Goal: Obtain resource: Download file/media

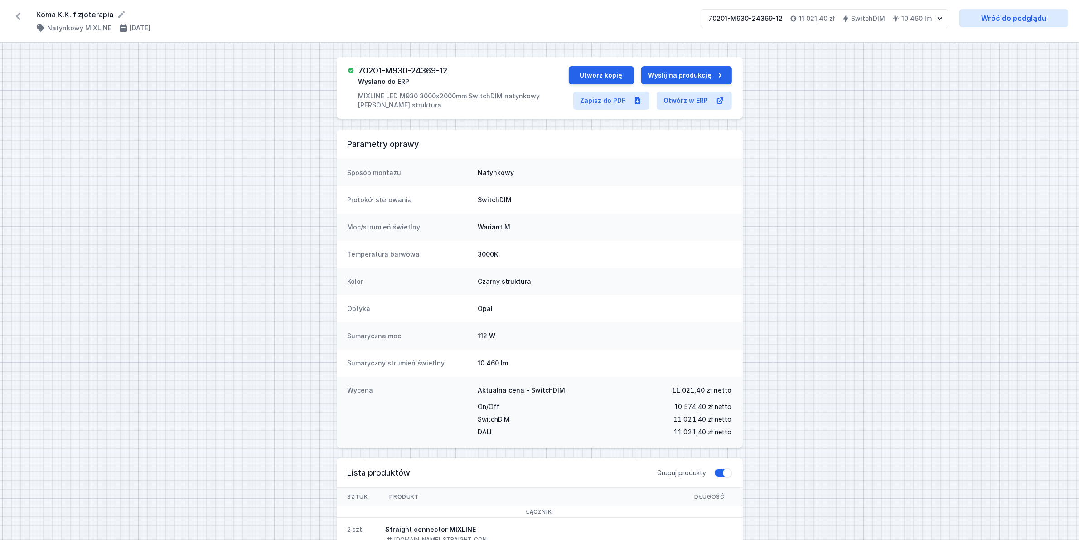
click at [15, 12] on icon at bounding box center [18, 16] width 14 height 14
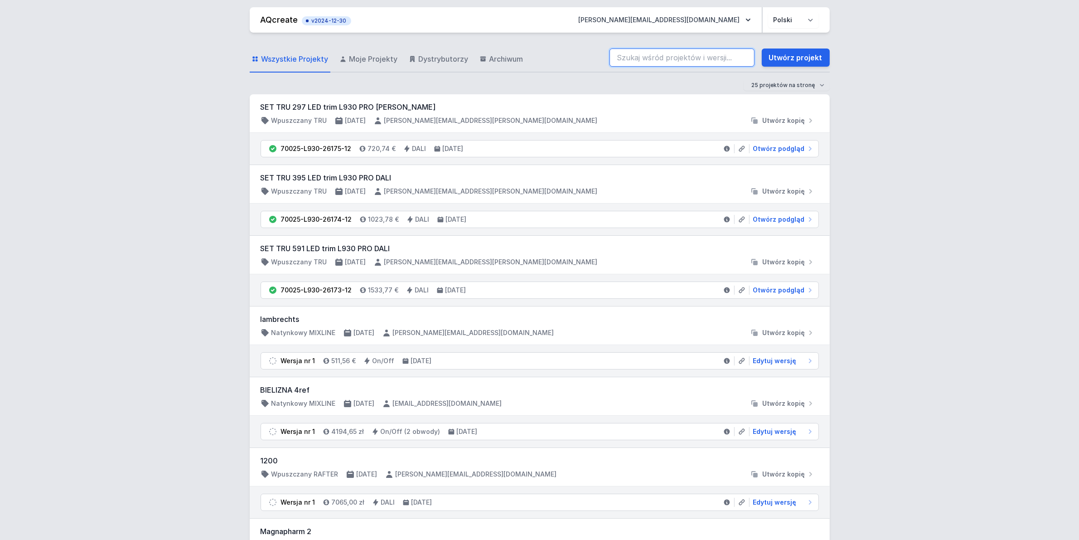
click at [694, 58] on input "search" at bounding box center [681, 57] width 145 height 18
paste input "71115-L930-26095-12"
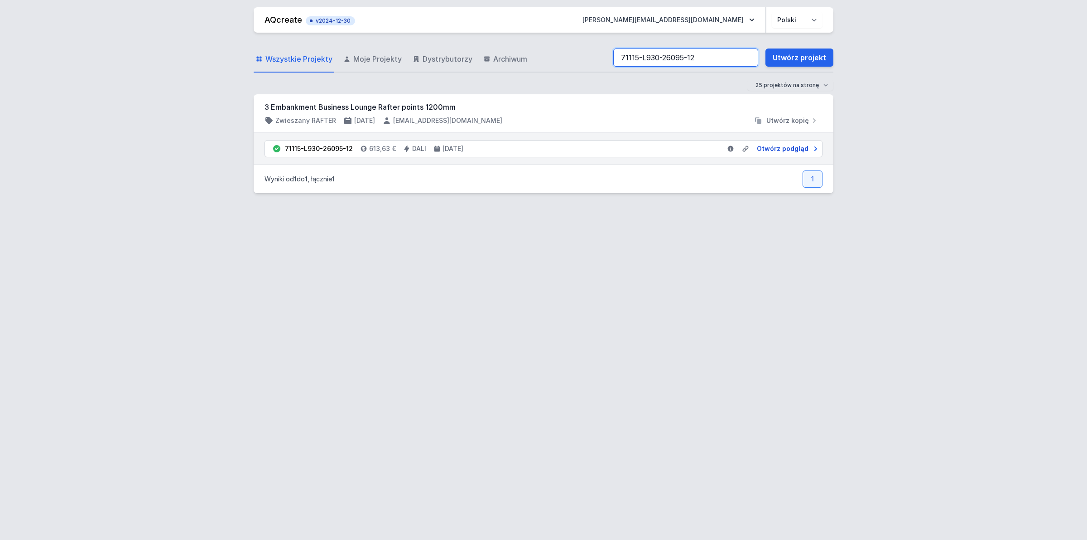
type input "71115-L930-26095-12"
click at [780, 146] on span "Otwórz podgląd" at bounding box center [783, 148] width 52 height 9
select select "3000"
select select "4"
select select "2"
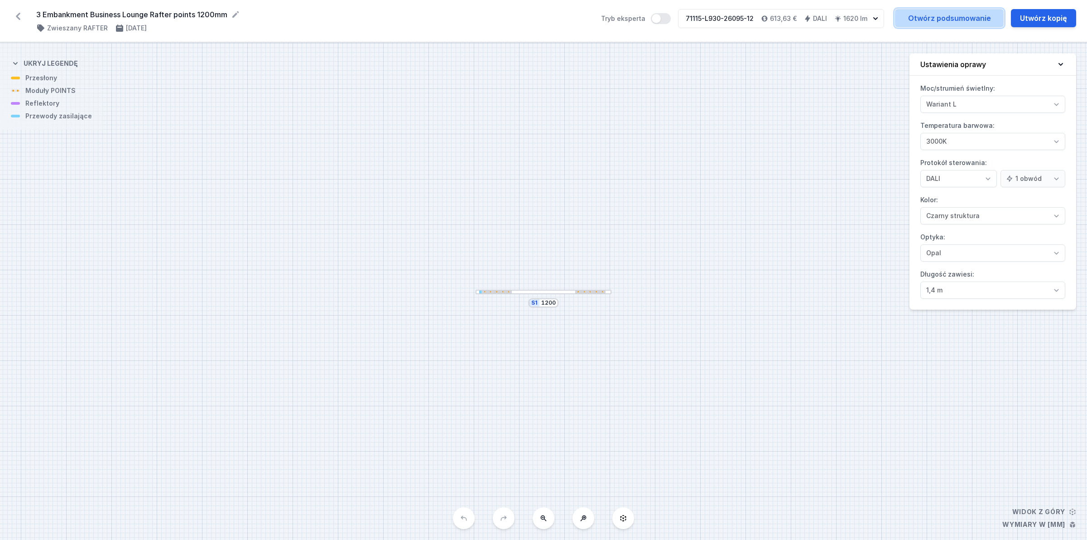
click at [929, 14] on link "Otwórz podsumowanie" at bounding box center [949, 18] width 109 height 18
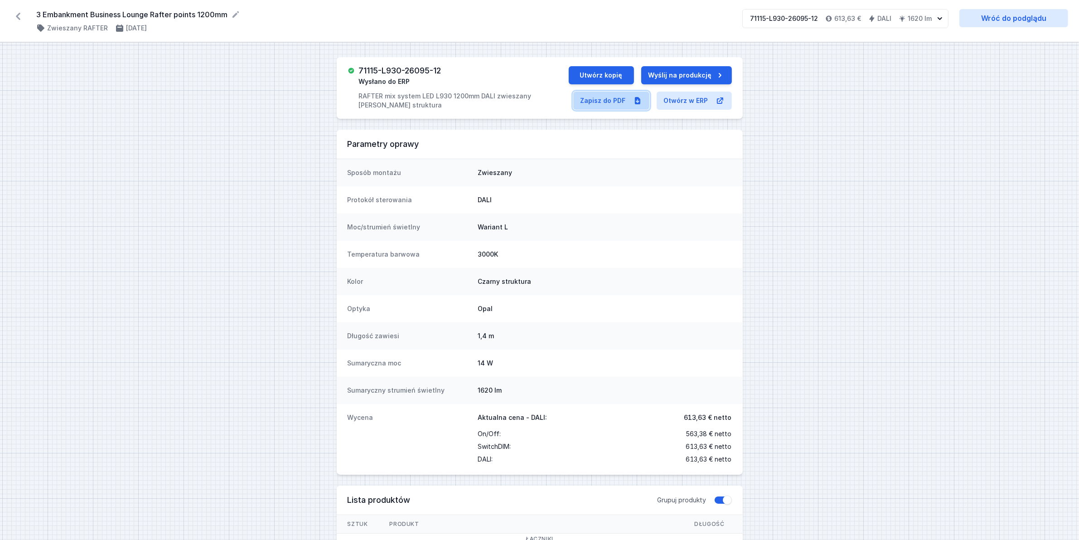
click at [599, 95] on link "Zapisz do PDF" at bounding box center [611, 101] width 76 height 18
click at [16, 19] on icon at bounding box center [18, 16] width 14 height 14
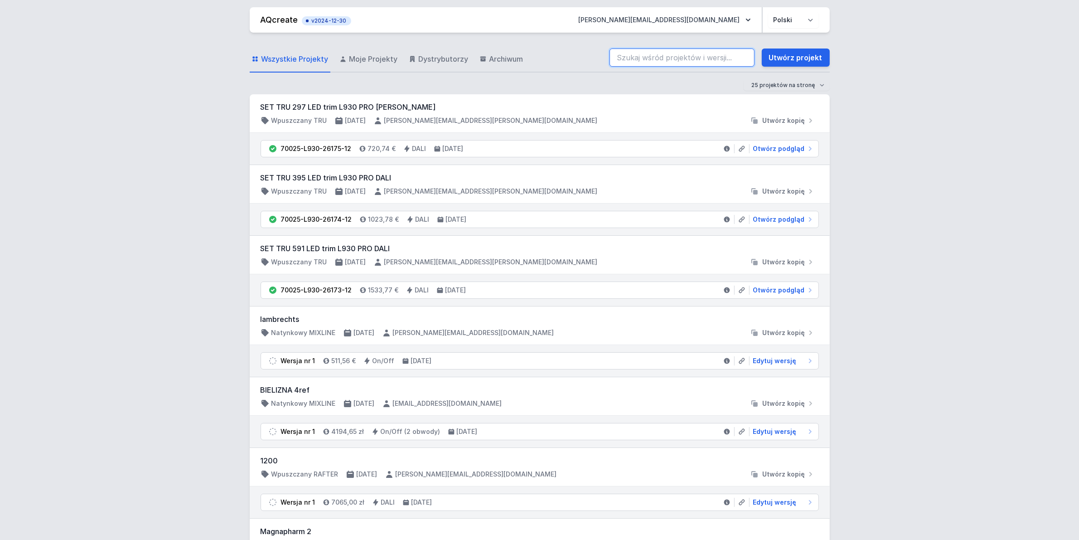
click at [640, 54] on input "search" at bounding box center [681, 57] width 145 height 18
paste input "71113-M930-26127-12"
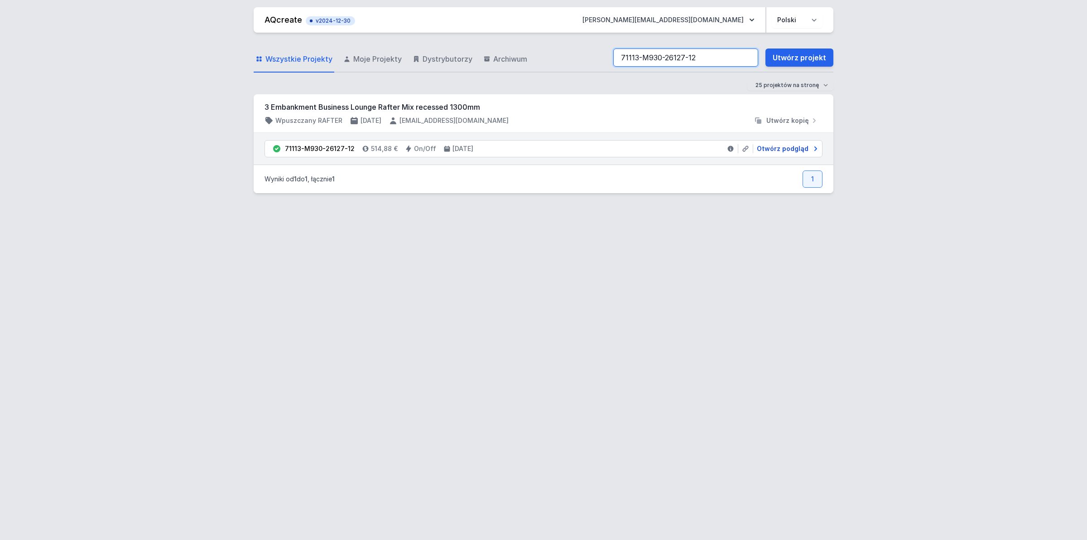
type input "71113-M930-26127-12"
drag, startPoint x: 762, startPoint y: 150, endPoint x: 7, endPoint y: 385, distance: 790.8
click at [762, 150] on span "Otwórz podgląd" at bounding box center [783, 148] width 52 height 9
select select "M"
select select "3000"
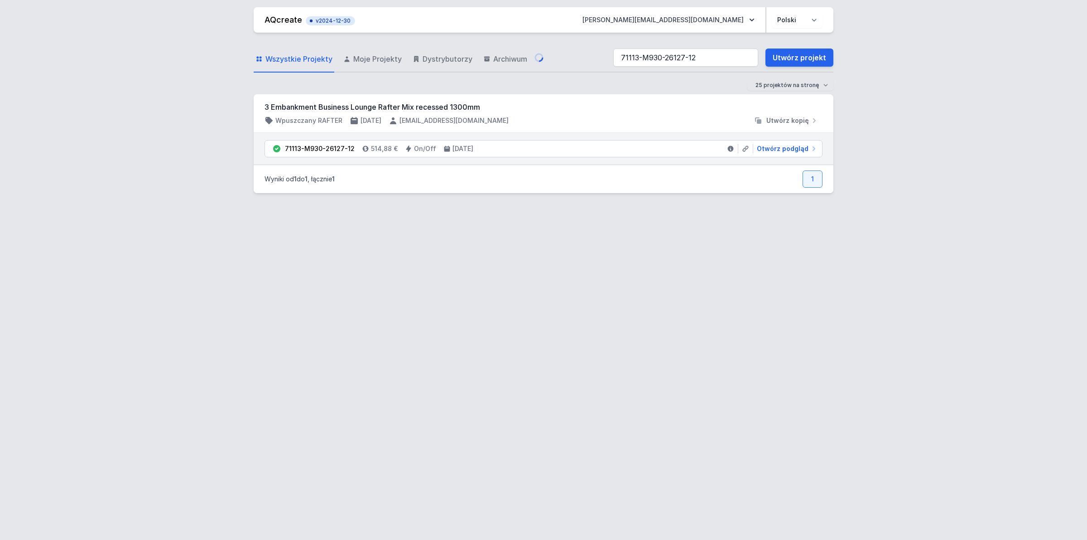
select select "2"
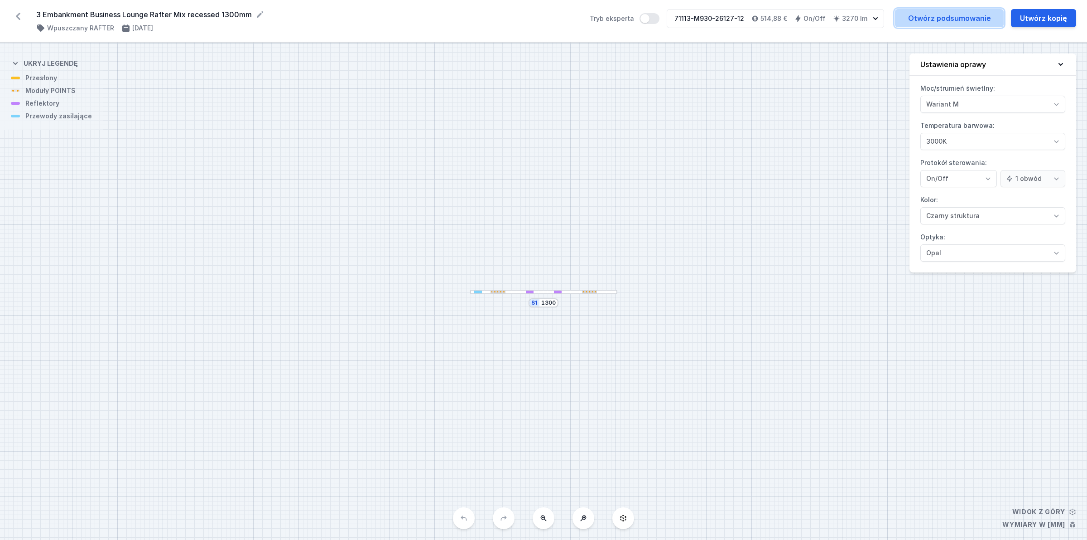
click at [907, 17] on link "Otwórz podsumowanie" at bounding box center [949, 18] width 109 height 18
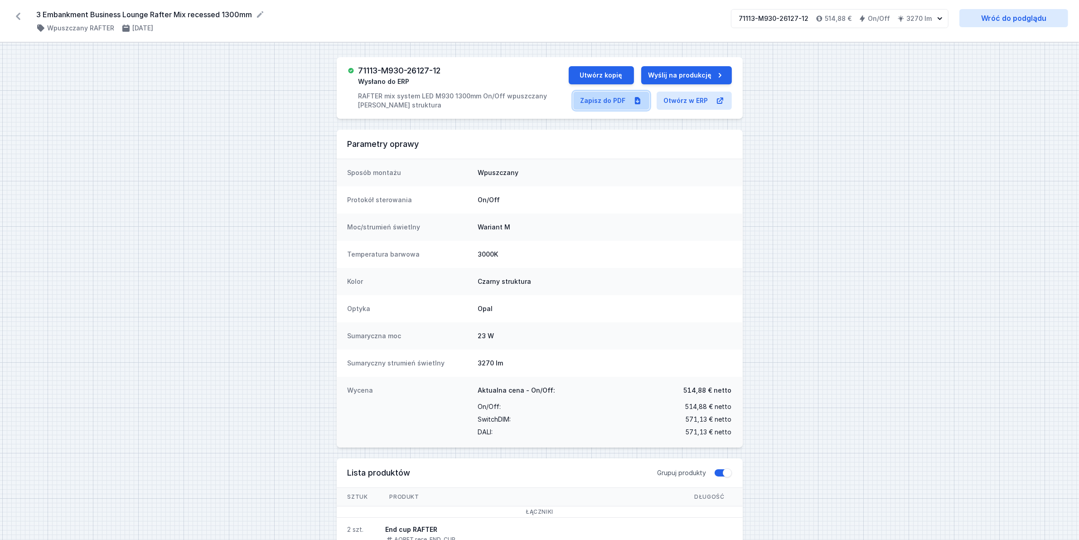
click at [588, 97] on link "Zapisz do PDF" at bounding box center [611, 101] width 76 height 18
click at [21, 14] on icon at bounding box center [18, 16] width 14 height 14
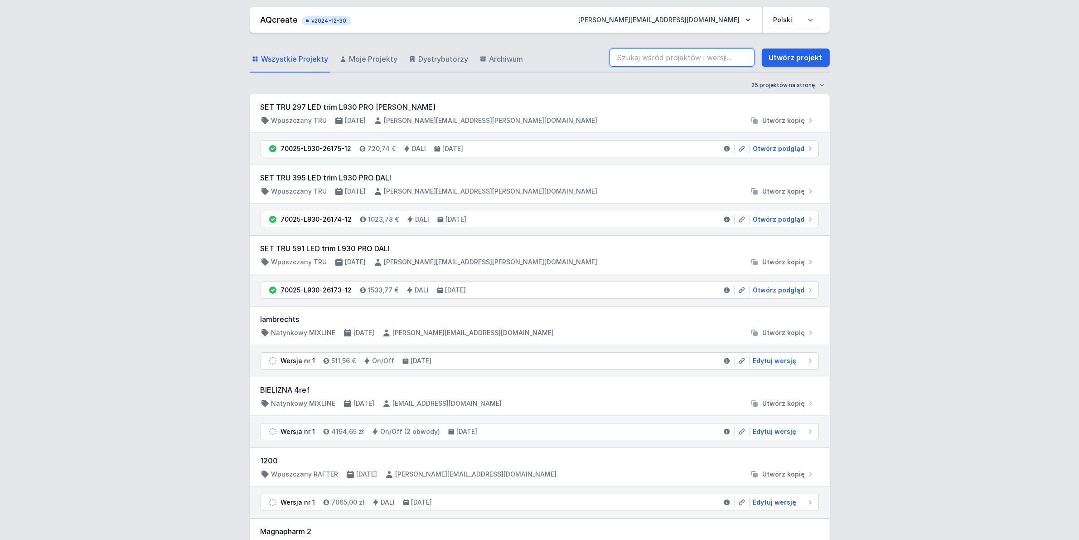
click at [651, 57] on input "search" at bounding box center [681, 57] width 145 height 18
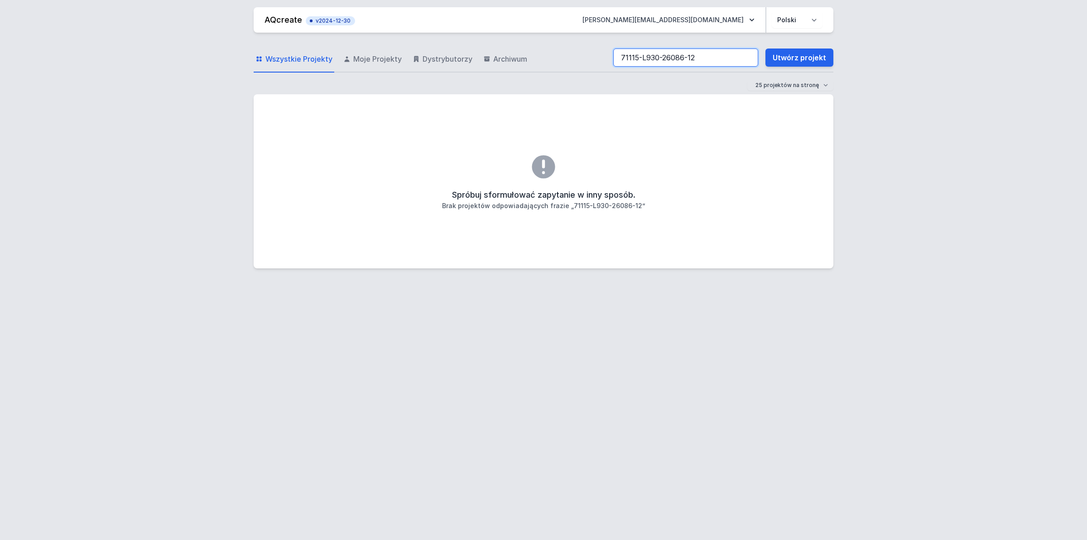
drag, startPoint x: 621, startPoint y: 58, endPoint x: 520, endPoint y: 84, distance: 104.9
click at [520, 81] on form "Wszystkie Projekty Moje Projekty Dystrybutorzy Archiwum 71115-L930-26086-12 Utw…" at bounding box center [544, 68] width 580 height 51
type input "71115-L930-26086-13"
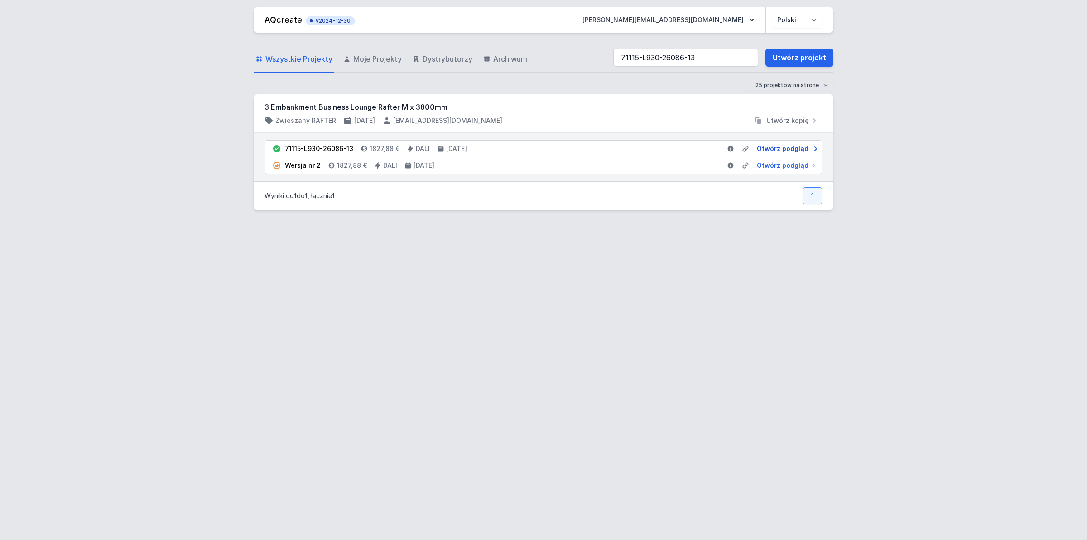
click at [786, 150] on span "Otwórz podgląd" at bounding box center [783, 148] width 52 height 9
select select "3000"
select select "4"
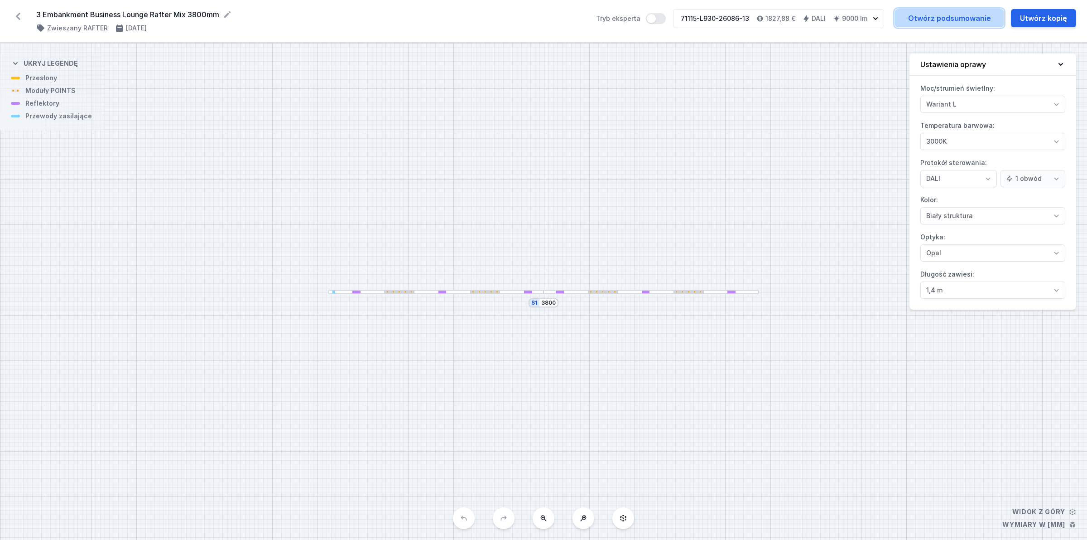
click at [919, 19] on link "Otwórz podsumowanie" at bounding box center [949, 18] width 109 height 18
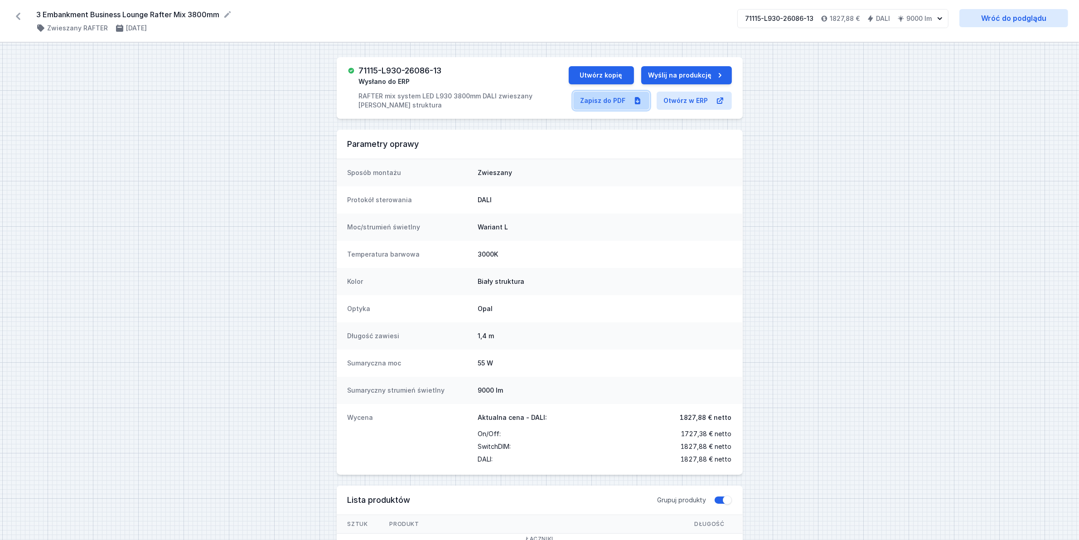
click at [595, 102] on link "Zapisz do PDF" at bounding box center [611, 101] width 76 height 18
drag, startPoint x: 15, startPoint y: 18, endPoint x: 48, endPoint y: 12, distance: 33.1
click at [15, 17] on icon at bounding box center [18, 16] width 14 height 14
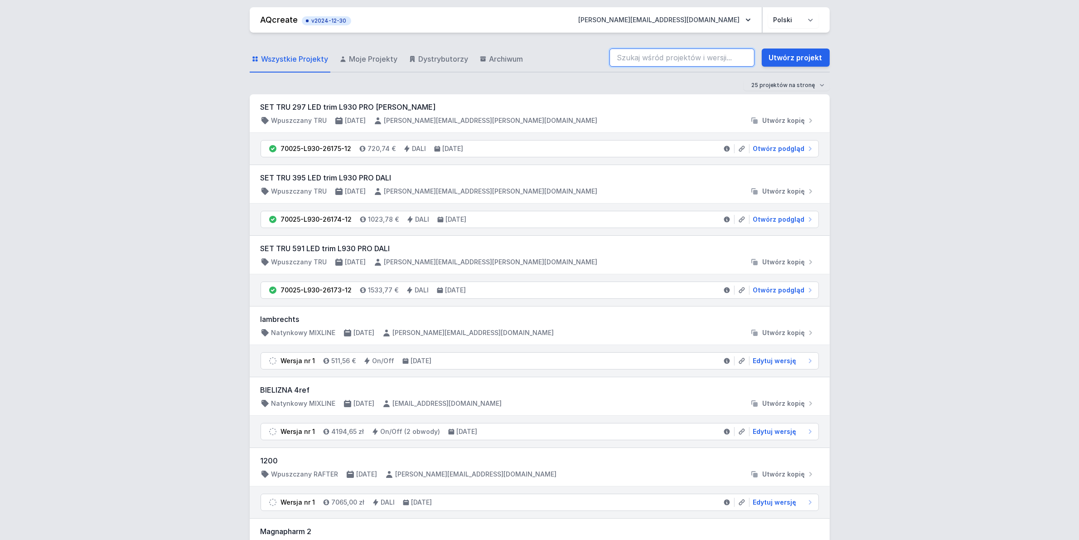
click at [639, 57] on input "search" at bounding box center [681, 57] width 145 height 18
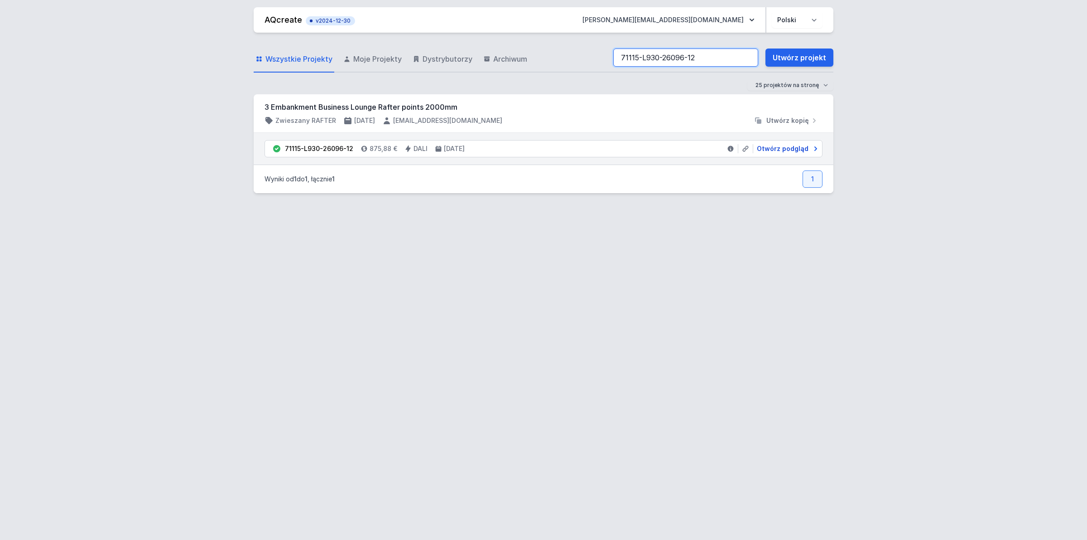
type input "71115-L930-26096-12"
click at [802, 150] on span "Otwórz podgląd" at bounding box center [783, 148] width 52 height 9
select select "3000"
select select "4"
select select "2"
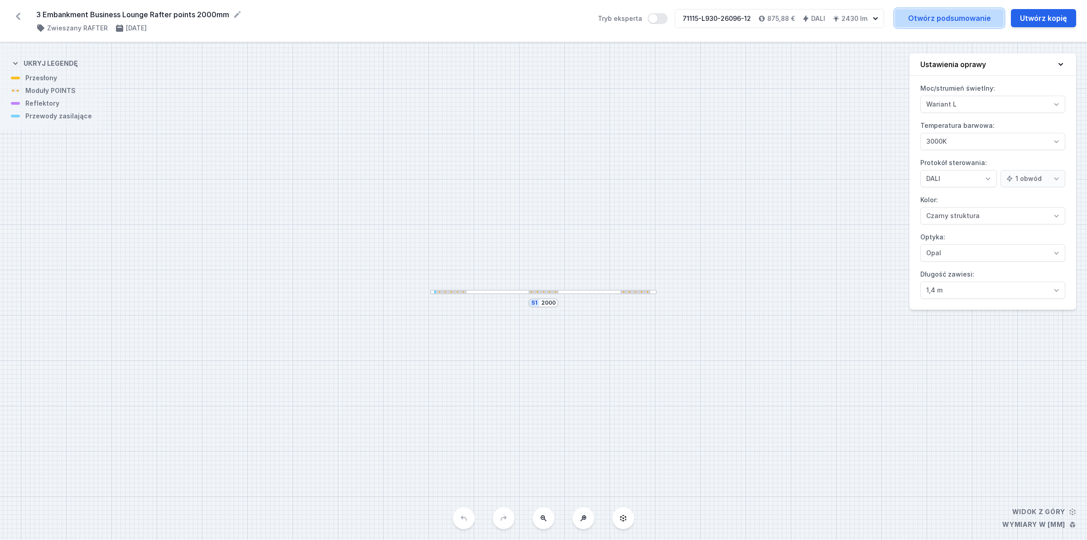
click at [970, 20] on link "Otwórz podsumowanie" at bounding box center [949, 18] width 109 height 18
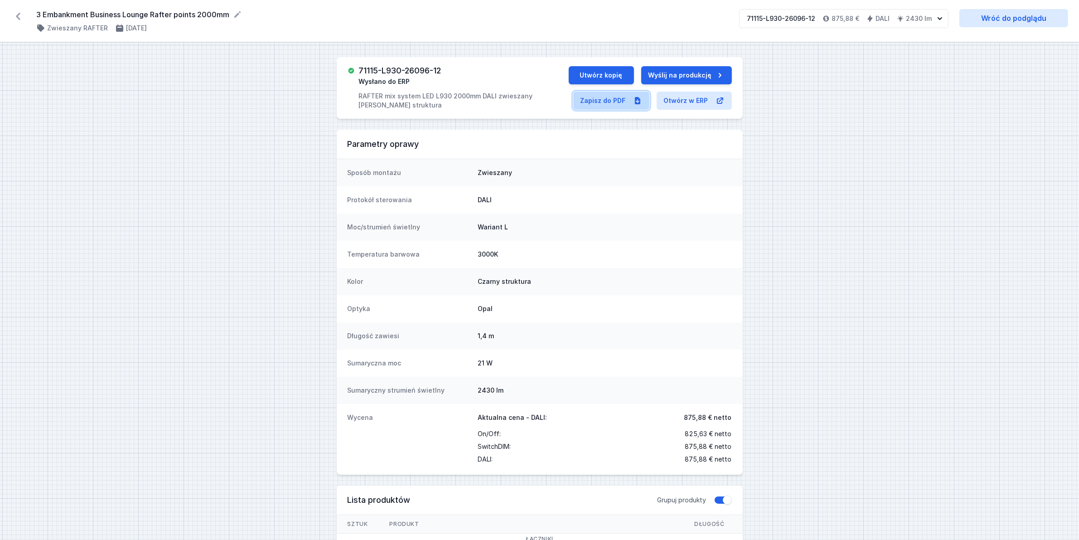
click at [615, 107] on link "Zapisz do PDF" at bounding box center [611, 101] width 76 height 18
click at [17, 17] on icon at bounding box center [18, 16] width 5 height 7
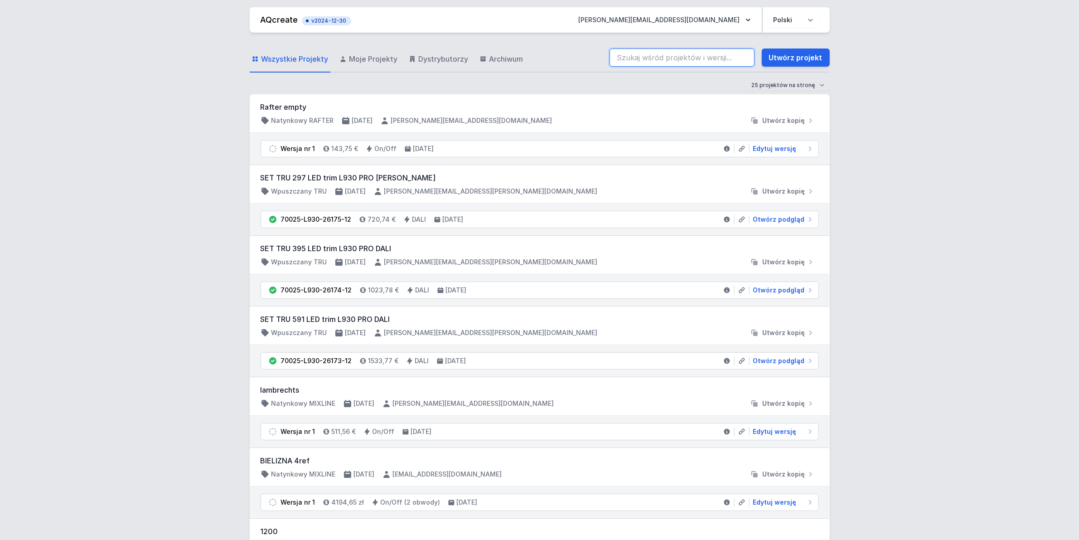
drag, startPoint x: 711, startPoint y: 66, endPoint x: 709, endPoint y: 60, distance: 6.7
click at [710, 66] on input "search" at bounding box center [681, 57] width 145 height 18
paste input "71115-L930-26097-12"
type input "71115-L930-26097-12"
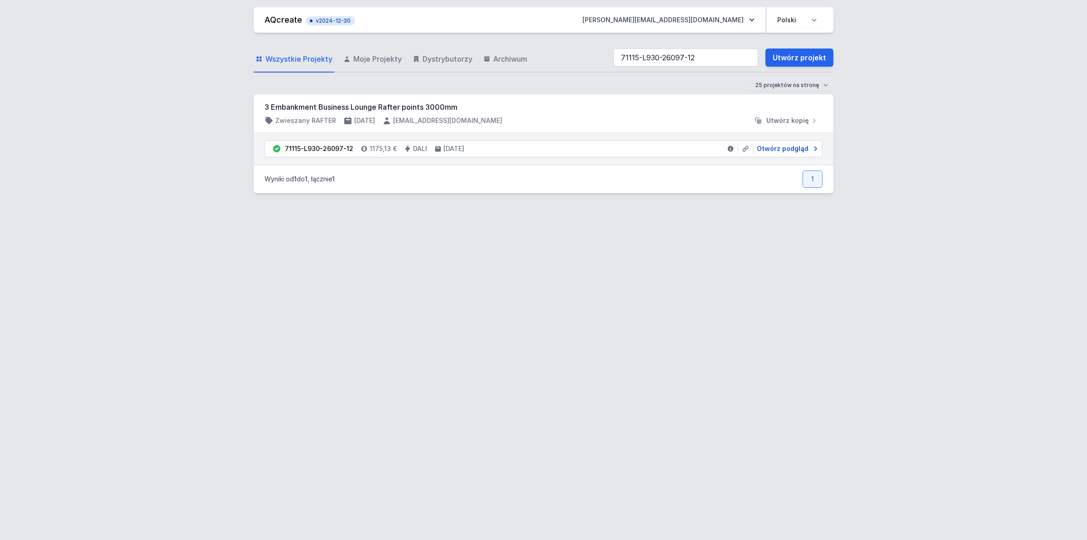
click at [799, 147] on span "Otwórz podgląd" at bounding box center [783, 148] width 52 height 9
select select "3000"
select select "4"
select select "2"
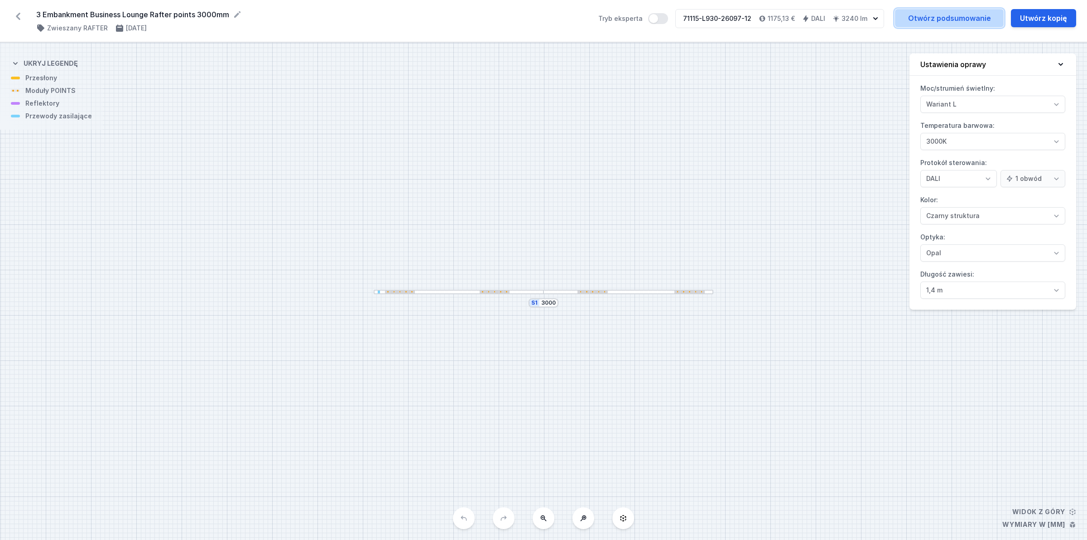
click at [920, 16] on link "Otwórz podsumowanie" at bounding box center [949, 18] width 109 height 18
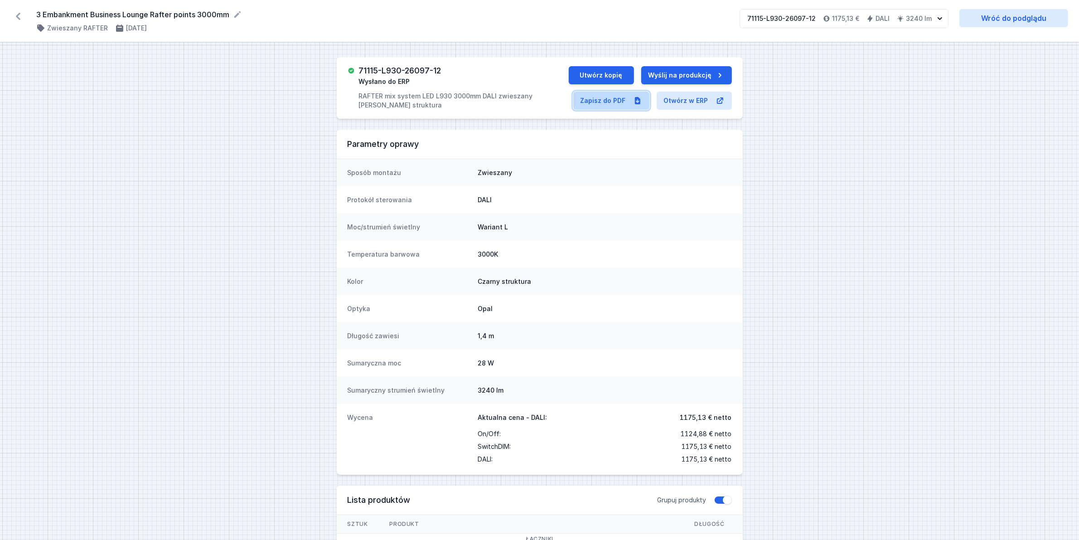
click at [610, 100] on link "Zapisz do PDF" at bounding box center [611, 101] width 76 height 18
